Goal: Participate in discussion: Engage in conversation with other users on a specific topic

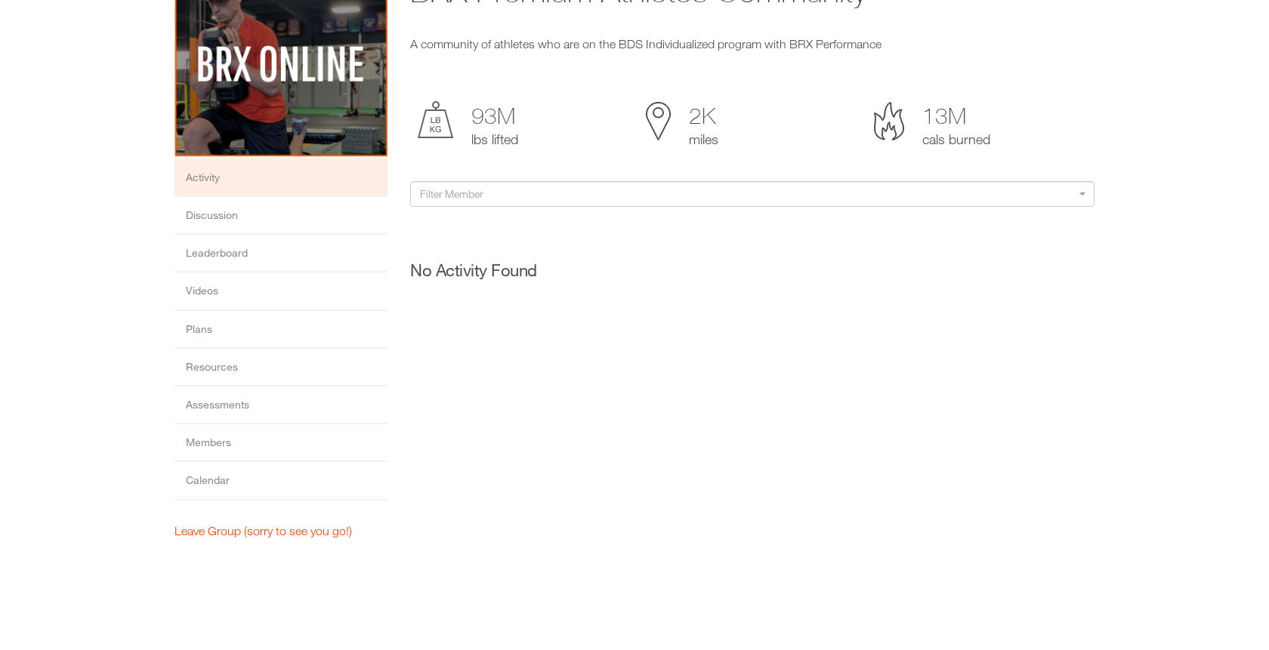
scroll to position [144, 0]
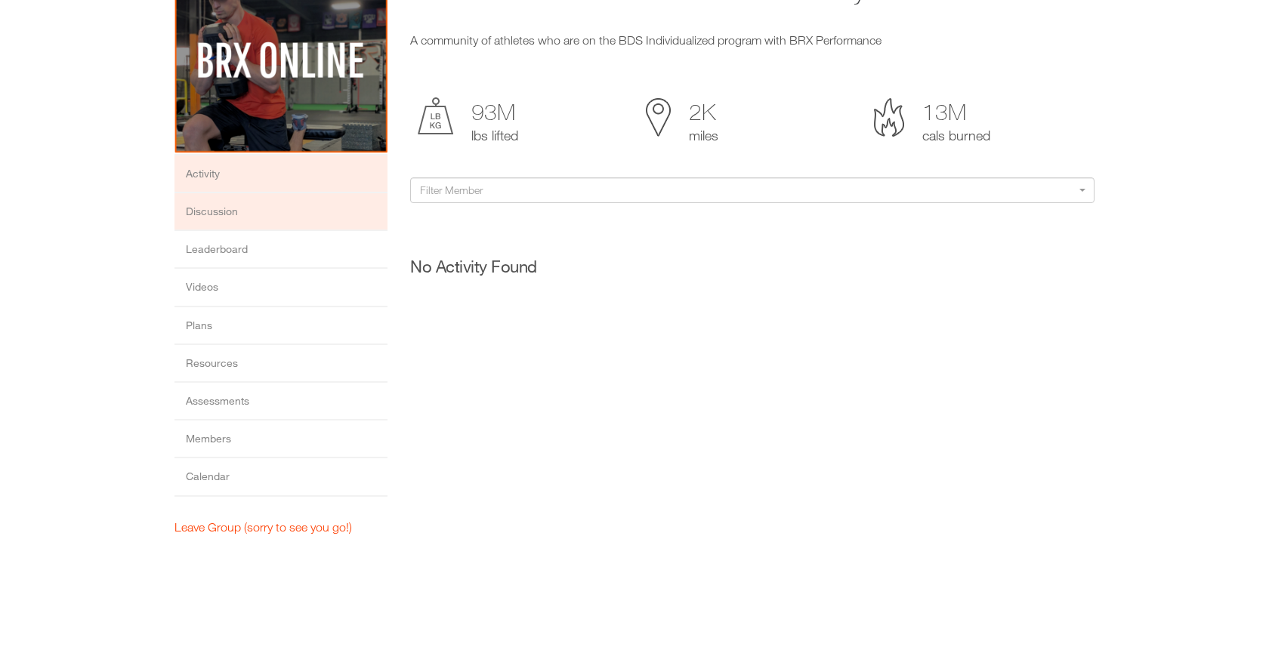
click at [333, 217] on li "Discussion" at bounding box center [280, 212] width 213 height 38
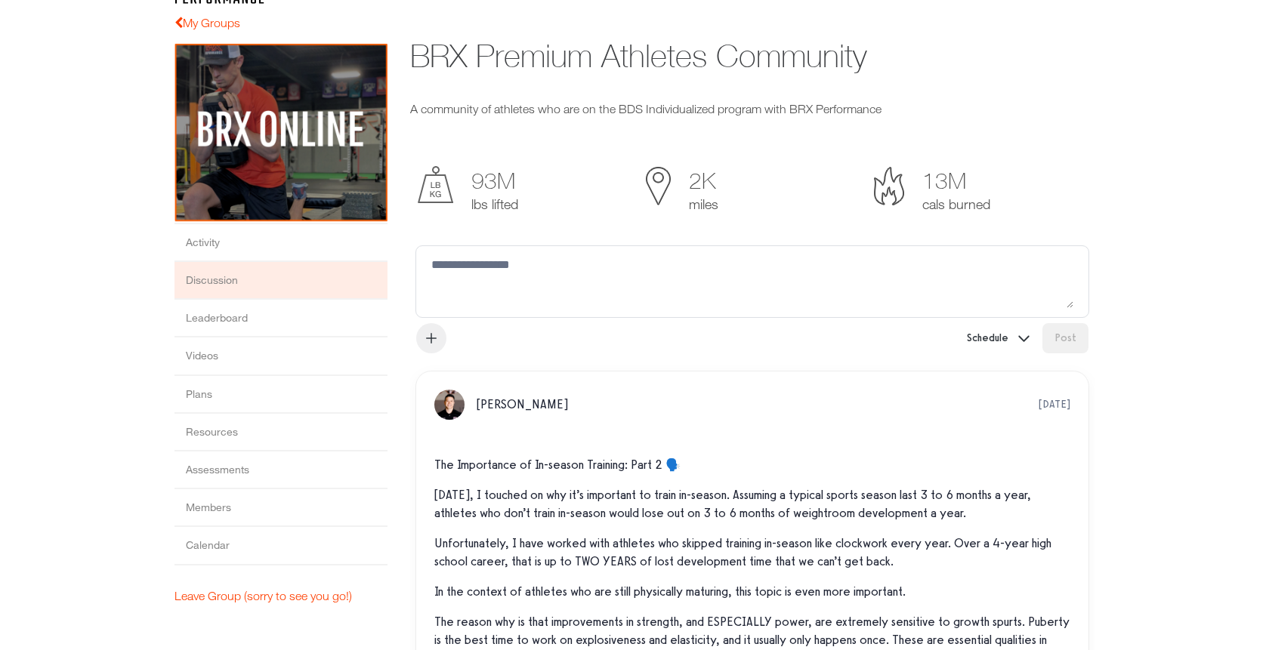
scroll to position [12, 0]
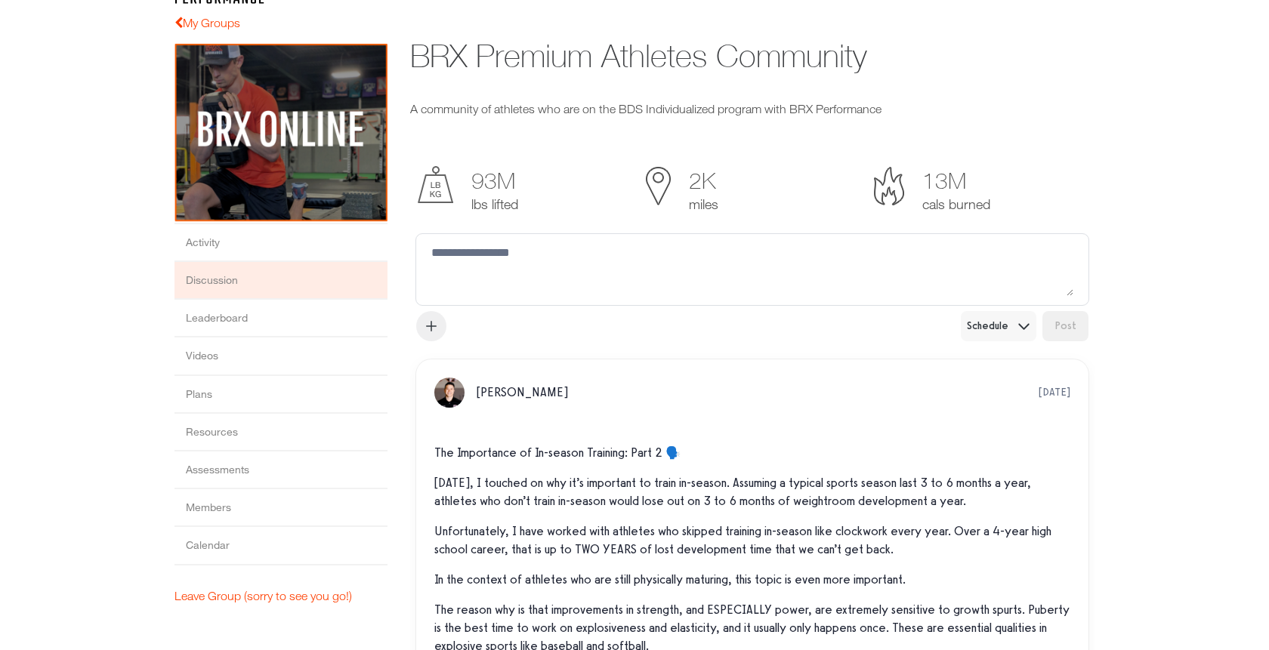
click at [1008, 324] on button "Schedule" at bounding box center [998, 325] width 76 height 30
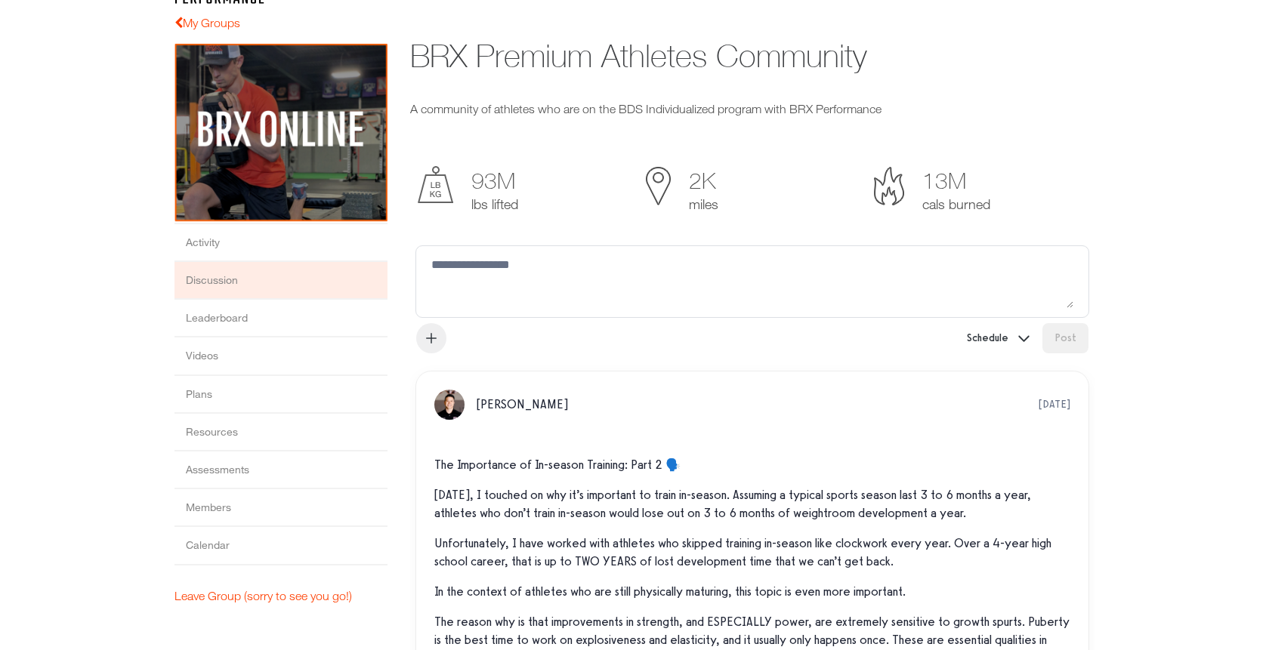
scroll to position [66, 0]
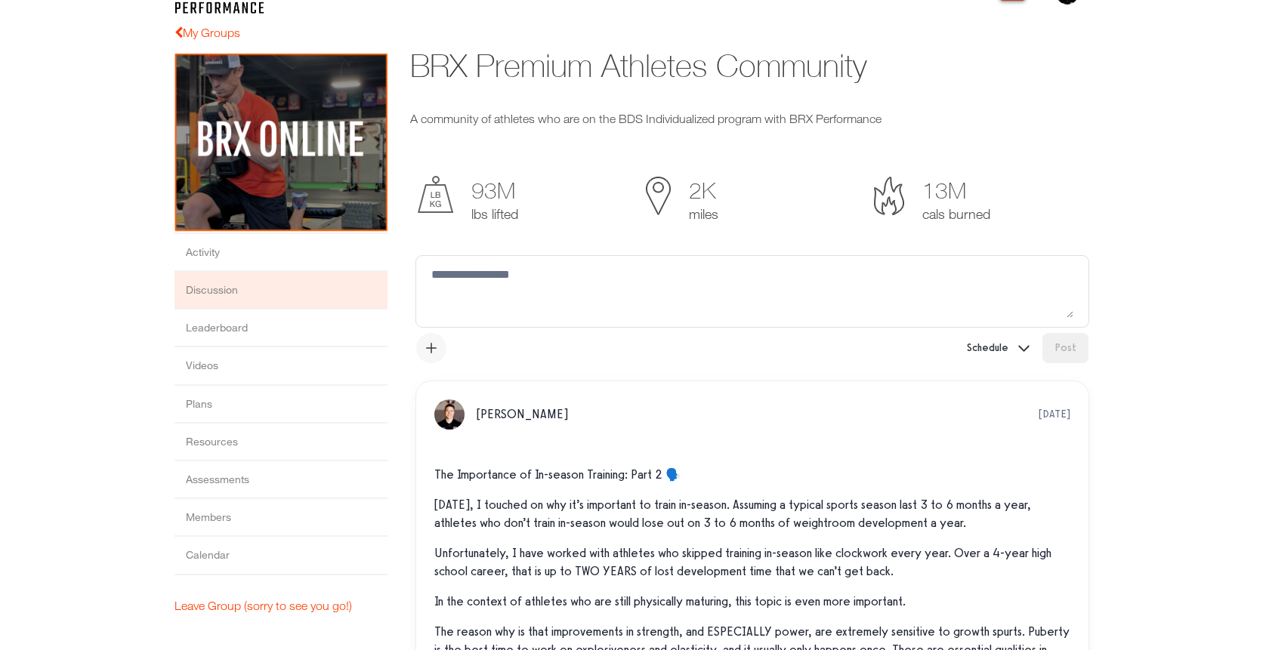
click at [425, 350] on icon "button" at bounding box center [431, 347] width 15 height 12
click at [1009, 341] on button "Schedule" at bounding box center [998, 347] width 76 height 30
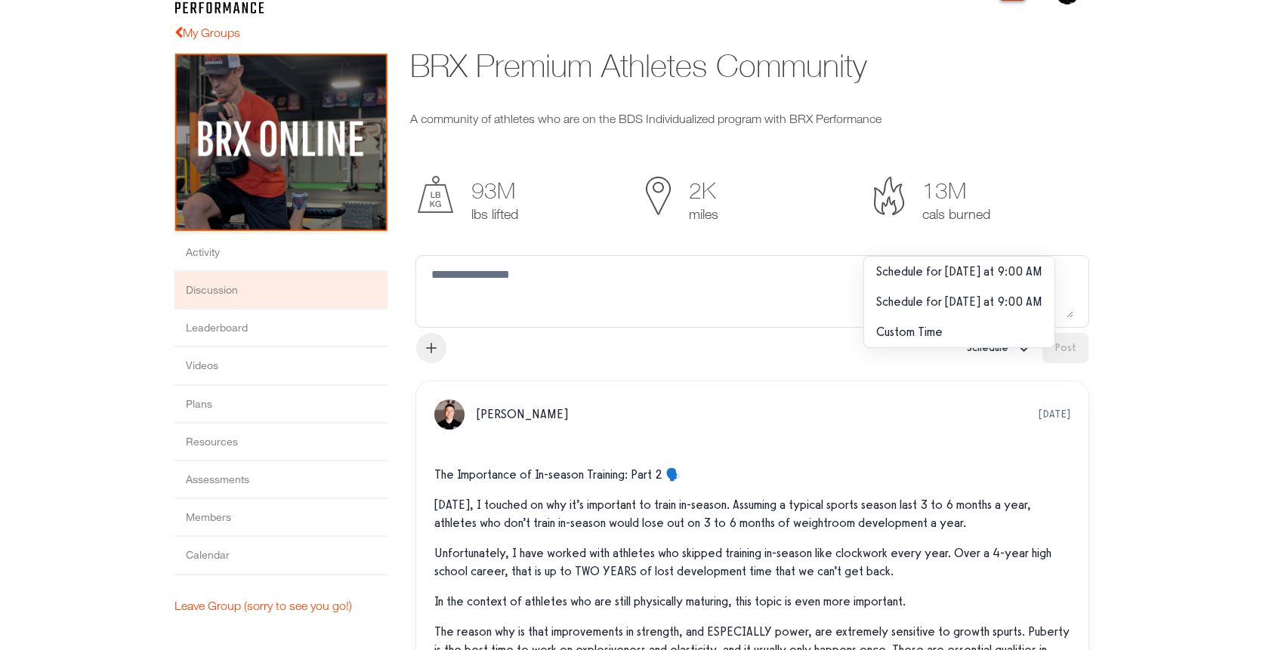
click at [424, 350] on icon "button" at bounding box center [431, 347] width 15 height 12
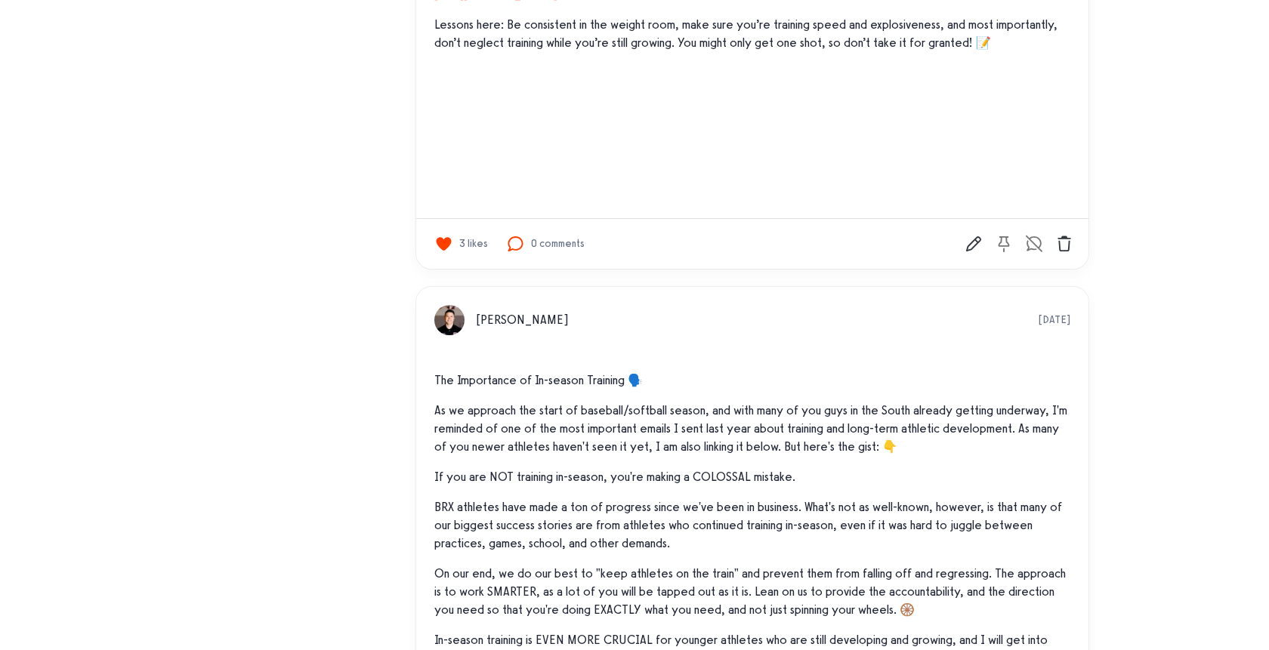
scroll to position [1163, 0]
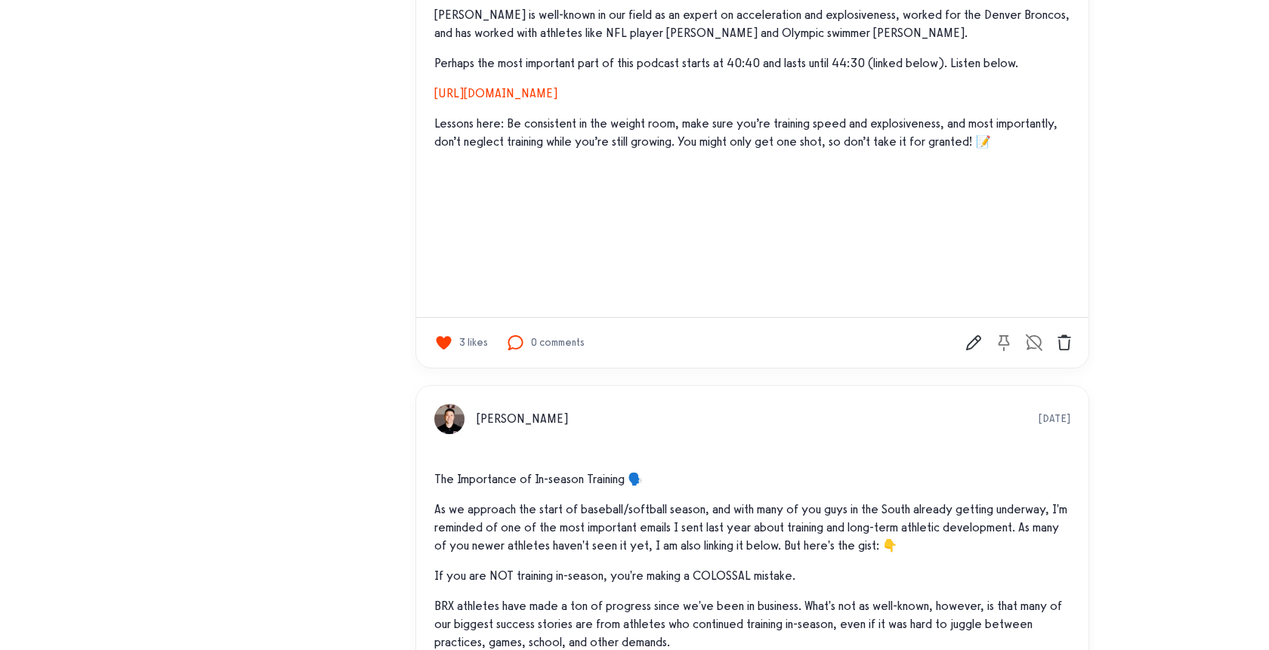
scroll to position [1144, 0]
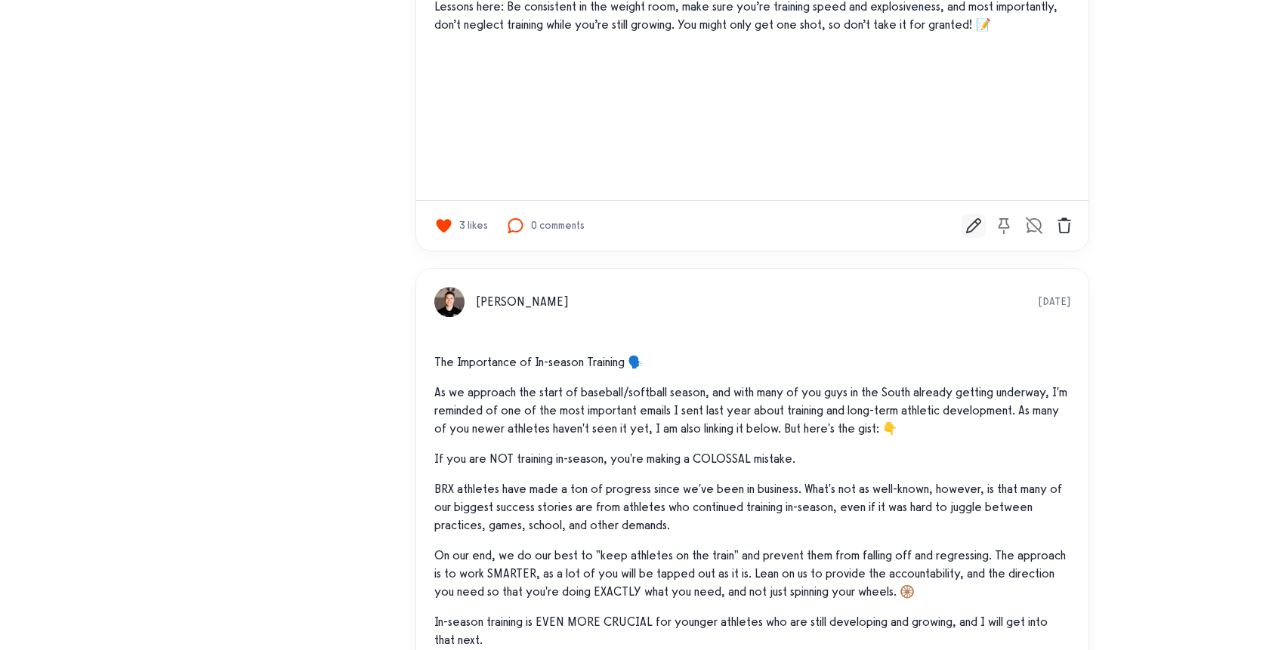
click at [978, 218] on icon "Edit" at bounding box center [973, 225] width 17 height 15
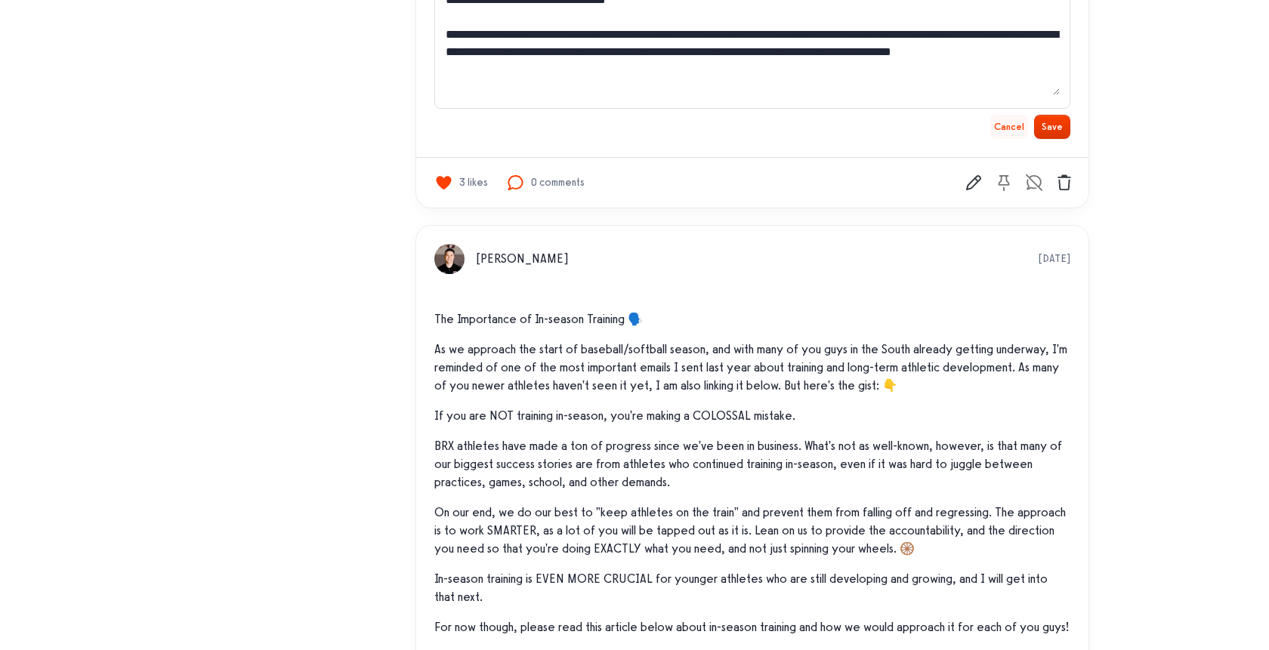
click at [1016, 128] on button "Cancel" at bounding box center [1009, 127] width 38 height 24
